Goal: Task Accomplishment & Management: Manage account settings

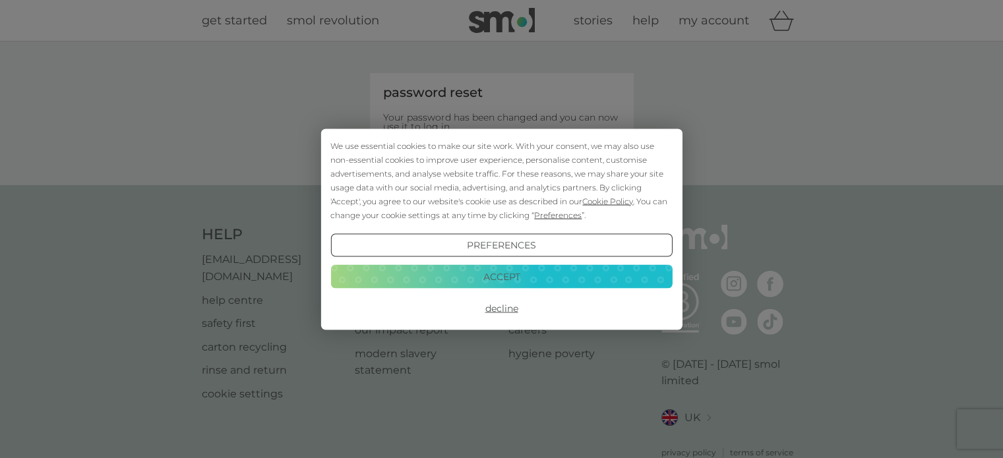
click at [503, 303] on button "Decline" at bounding box center [501, 309] width 342 height 24
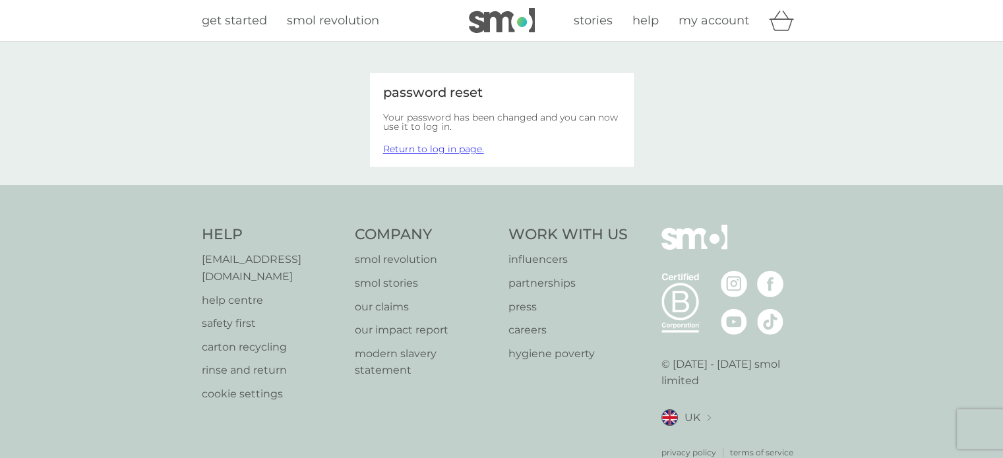
click at [436, 147] on link "Return to log in page." at bounding box center [433, 149] width 101 height 12
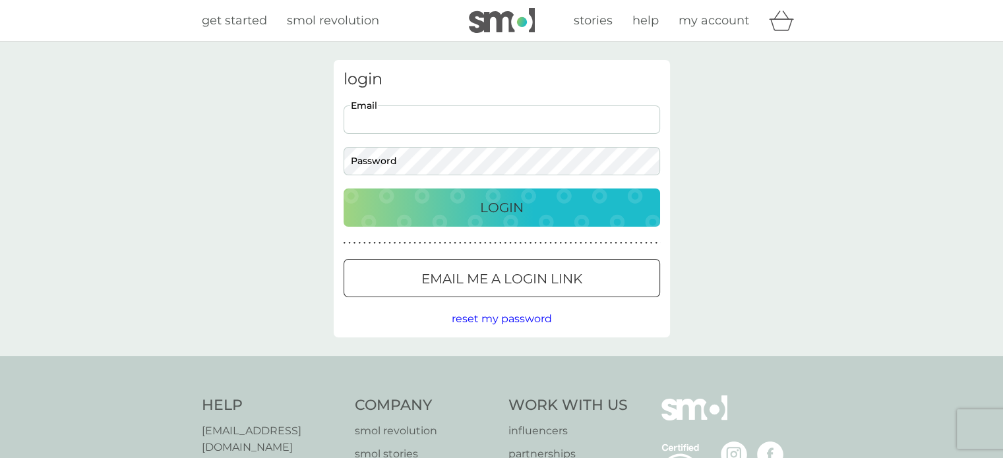
click at [415, 129] on input "Email" at bounding box center [502, 120] width 317 height 28
type input "[EMAIL_ADDRESS][DOMAIN_NAME]"
click at [428, 200] on div "Login" at bounding box center [502, 207] width 290 height 21
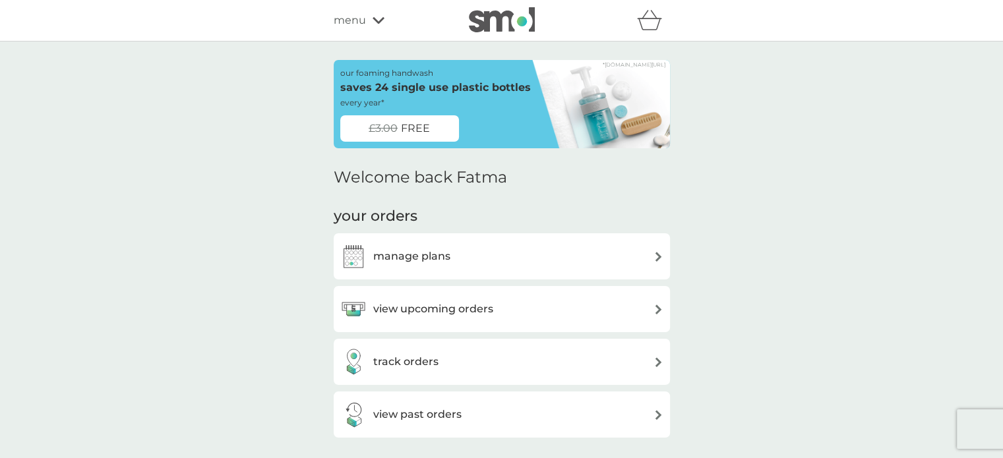
click at [485, 261] on div "manage plans" at bounding box center [501, 256] width 323 height 26
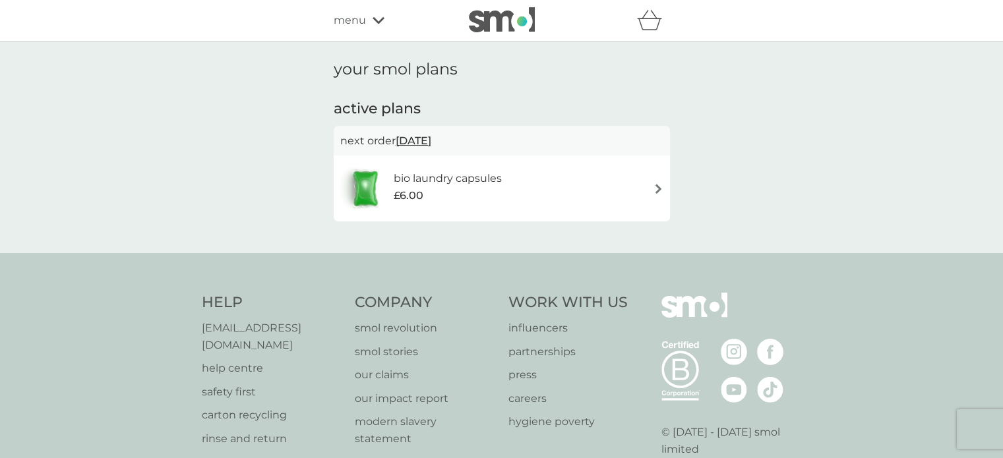
click at [483, 185] on h6 "bio laundry capsules" at bounding box center [448, 178] width 108 height 17
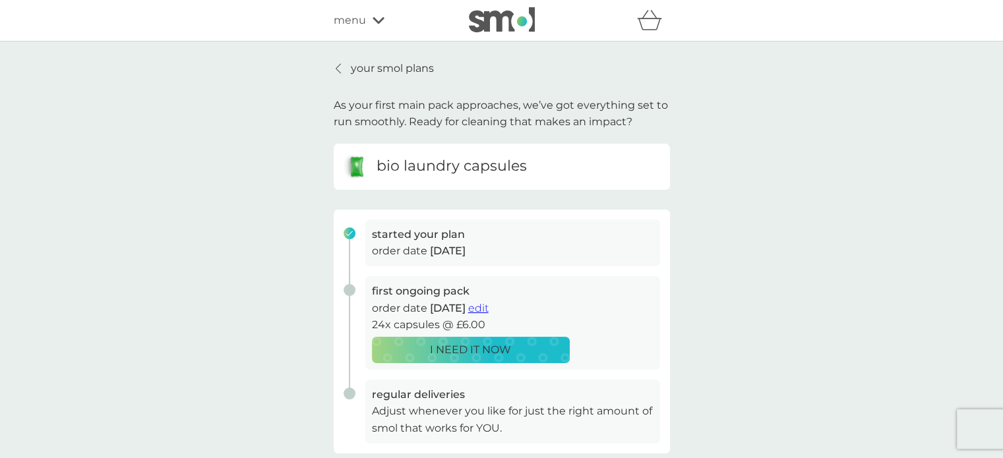
click at [376, 20] on icon at bounding box center [379, 20] width 12 height 7
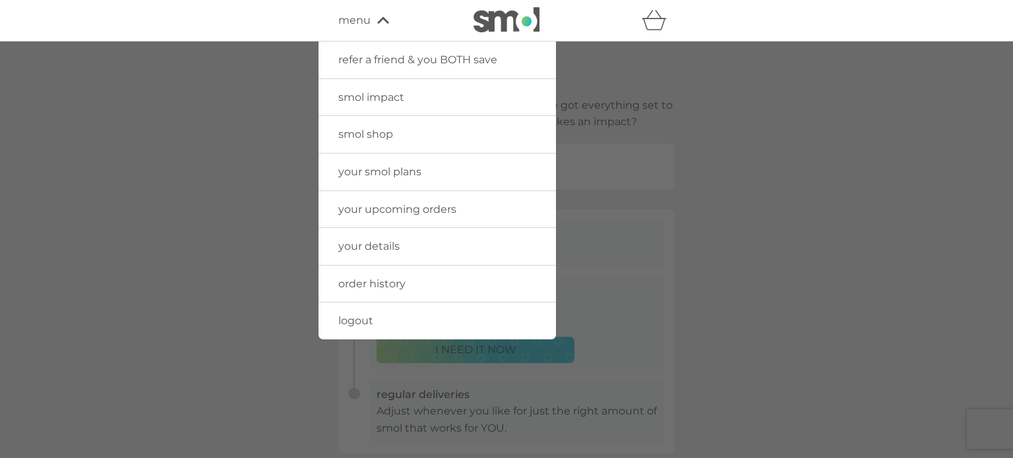
click at [400, 249] on link "your details" at bounding box center [437, 246] width 237 height 37
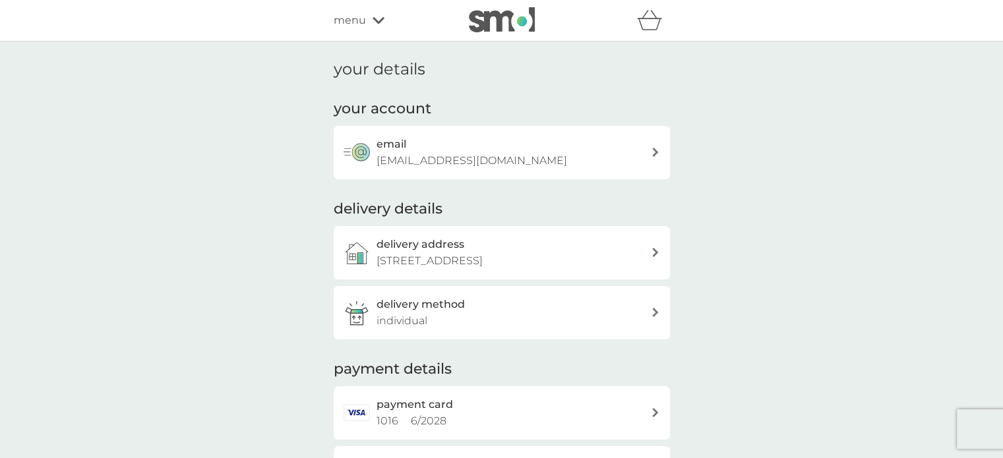
click at [443, 160] on p "[EMAIL_ADDRESS][DOMAIN_NAME]" at bounding box center [472, 160] width 191 height 17
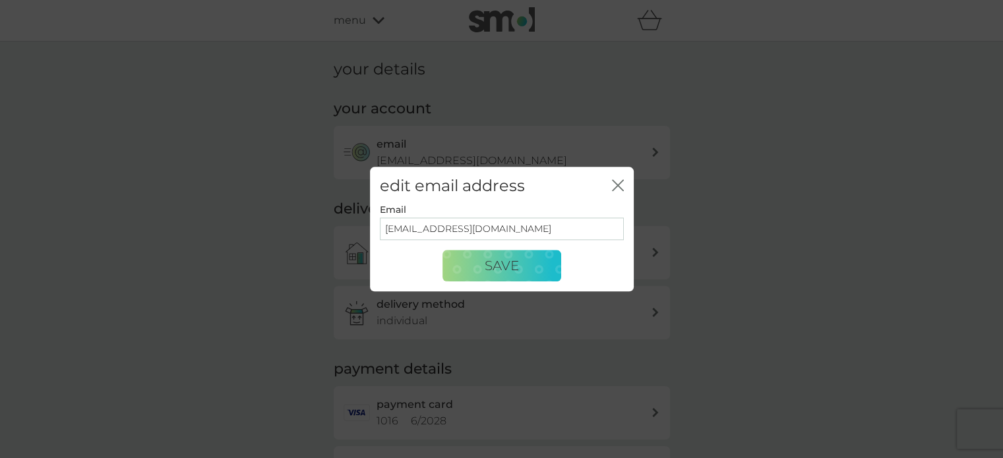
click at [613, 183] on icon "close" at bounding box center [618, 185] width 12 height 12
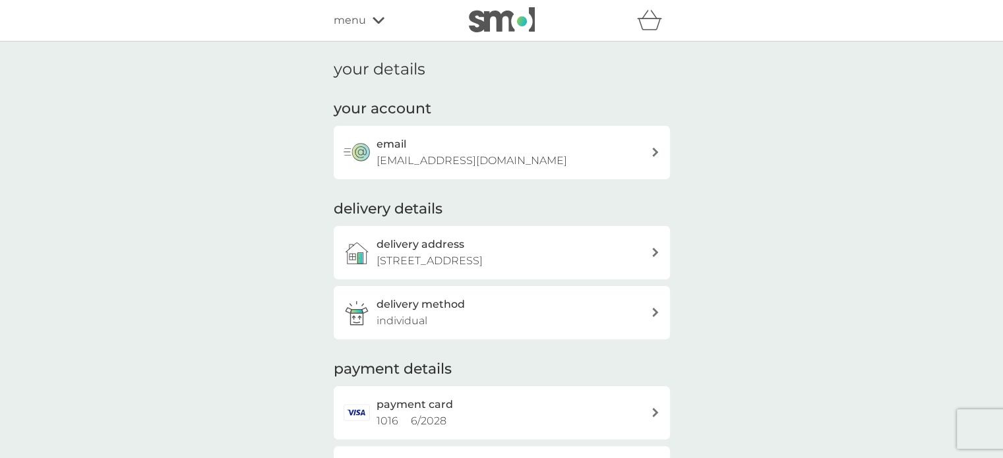
click at [368, 15] on div "menu" at bounding box center [390, 20] width 112 height 17
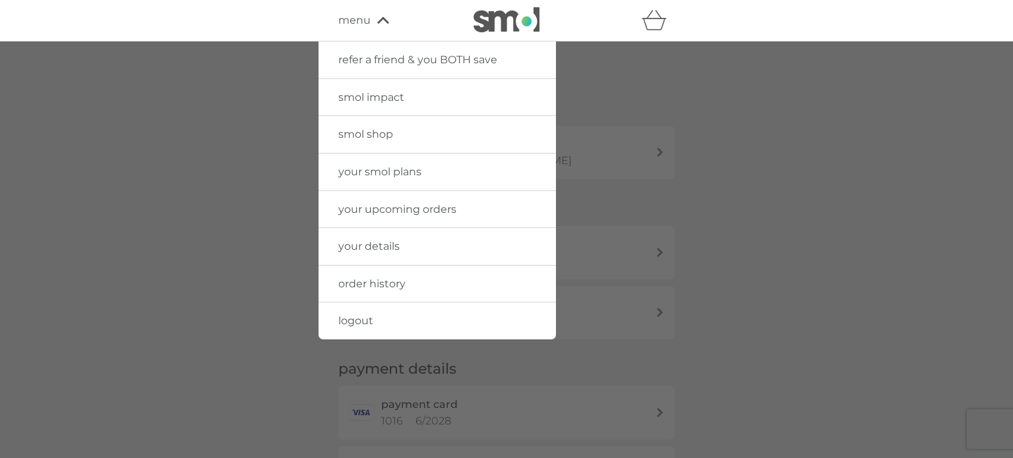
click at [380, 204] on span "your upcoming orders" at bounding box center [397, 209] width 118 height 13
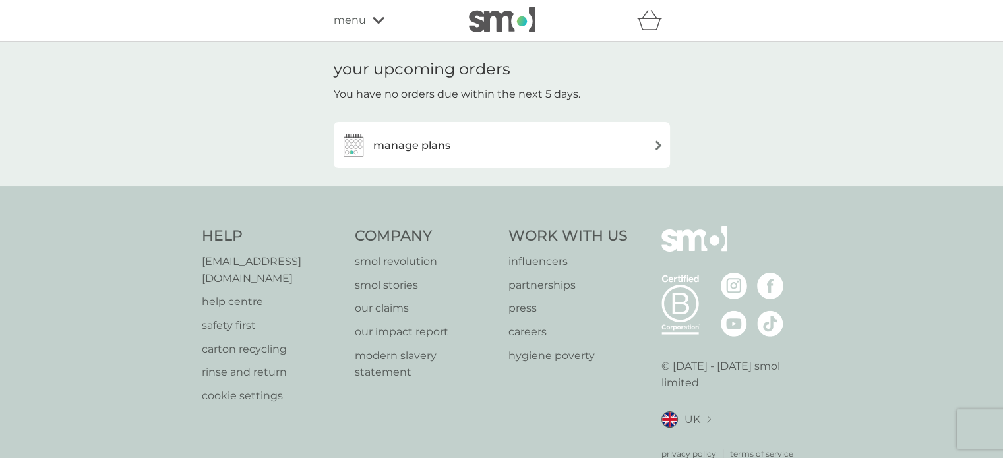
click at [427, 137] on h3 "manage plans" at bounding box center [411, 145] width 77 height 17
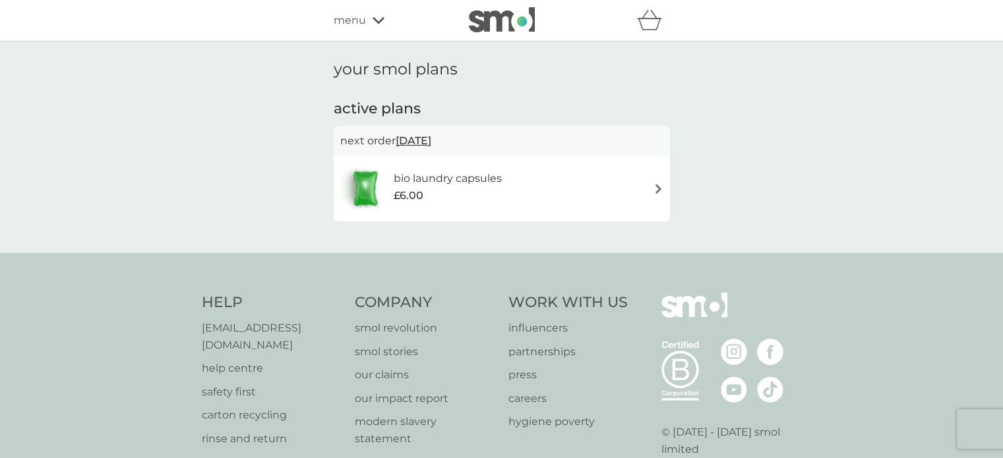
click at [431, 140] on span "18 Oct 2025" at bounding box center [414, 141] width 36 height 26
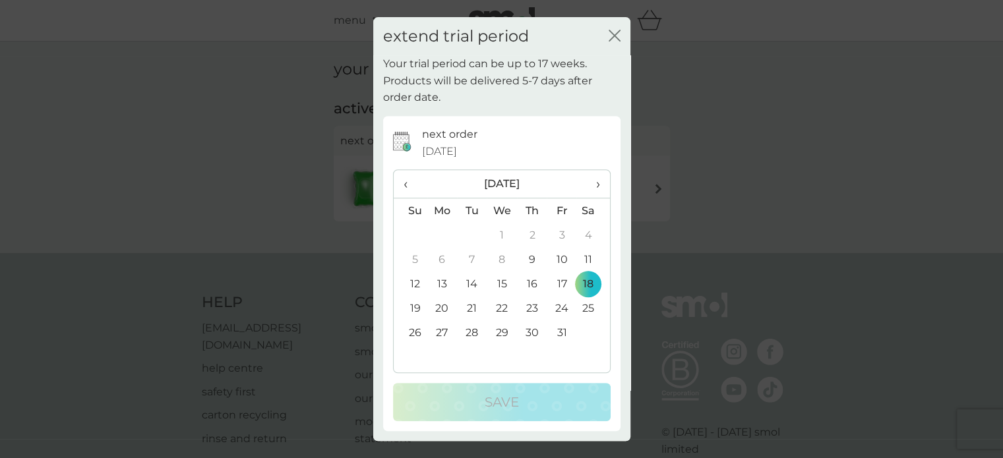
click at [769, 238] on div "extend trial period close Your trial period can be up to 17 weeks. Products wil…" at bounding box center [501, 229] width 1003 height 458
